Goal: Check status: Check status

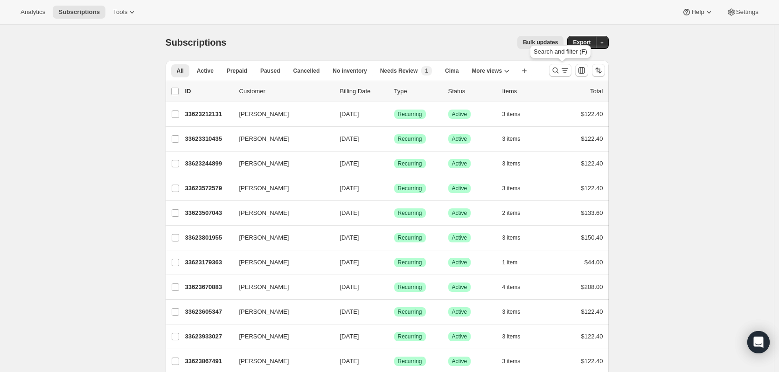
click at [557, 69] on icon "Search and filter results" at bounding box center [555, 70] width 9 height 9
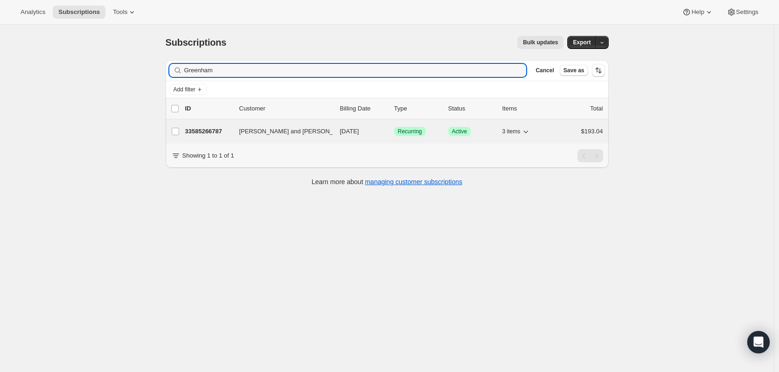
type input "Greenham"
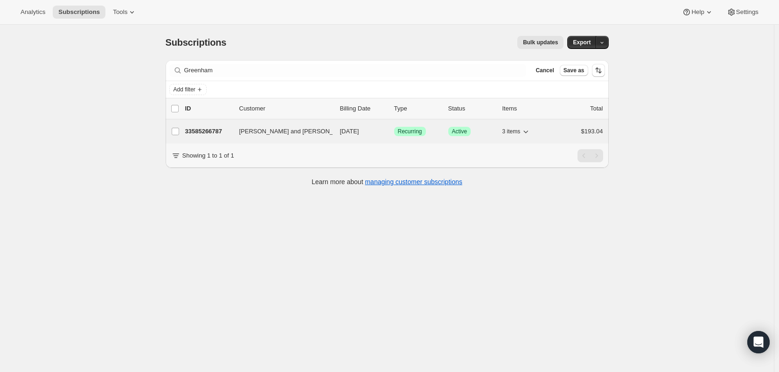
click at [293, 133] on span "[PERSON_NAME] and [PERSON_NAME]" at bounding box center [295, 131] width 113 height 9
click at [293, 131] on span "[PERSON_NAME] and [PERSON_NAME]" at bounding box center [295, 131] width 113 height 9
click at [223, 130] on p "33585266787" at bounding box center [208, 131] width 47 height 9
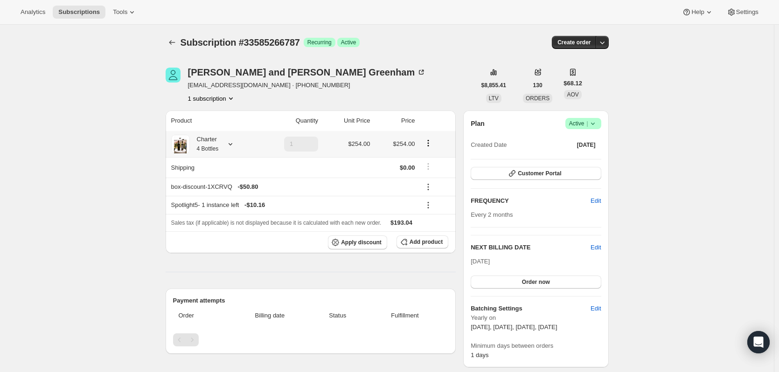
click at [235, 146] on icon at bounding box center [230, 144] width 9 height 9
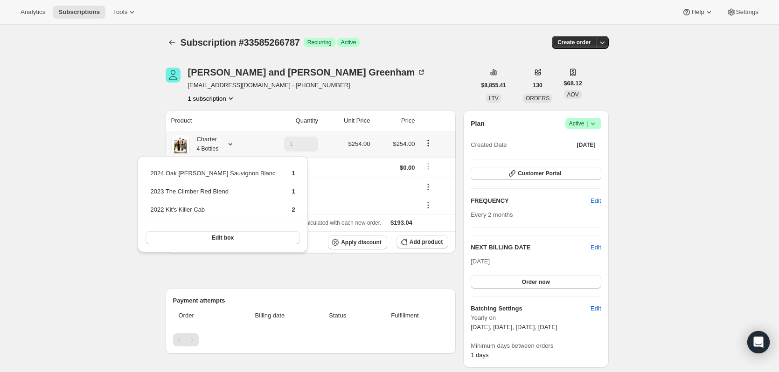
click at [235, 146] on icon at bounding box center [230, 144] width 9 height 9
